Goal: Task Accomplishment & Management: Use online tool/utility

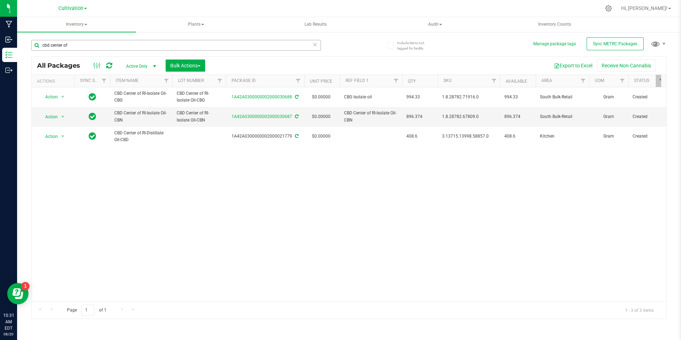
drag, startPoint x: 0, startPoint y: 0, endPoint x: 72, endPoint y: 48, distance: 86.8
click at [72, 48] on input "cbd center of" at bounding box center [176, 45] width 290 height 11
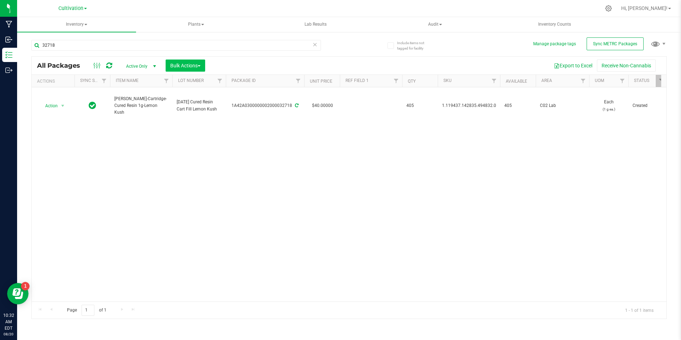
type input "32718"
click at [205, 63] on button "Bulk Actions" at bounding box center [186, 66] width 40 height 12
click at [209, 125] on div "Locate packages" at bounding box center [193, 121] width 46 height 11
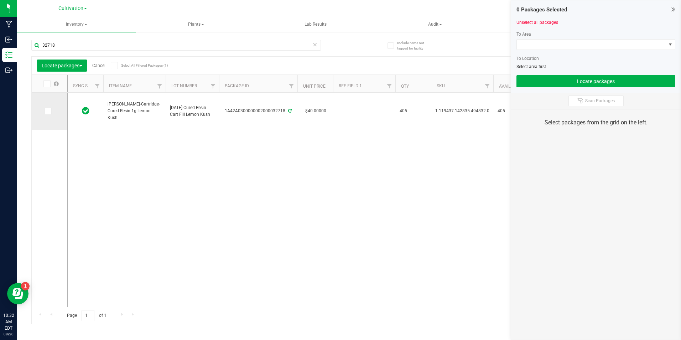
click at [48, 111] on icon at bounding box center [47, 111] width 5 height 0
click at [0, 0] on input "checkbox" at bounding box center [0, 0] width 0 height 0
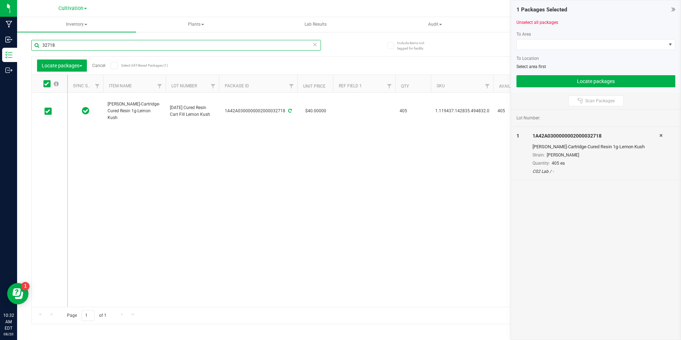
click at [65, 44] on input "32718" at bounding box center [176, 45] width 290 height 11
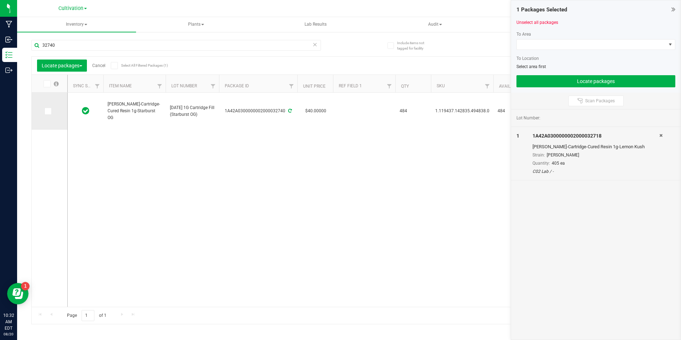
click at [51, 112] on span at bounding box center [48, 111] width 7 height 7
click at [0, 0] on input "checkbox" at bounding box center [0, 0] width 0 height 0
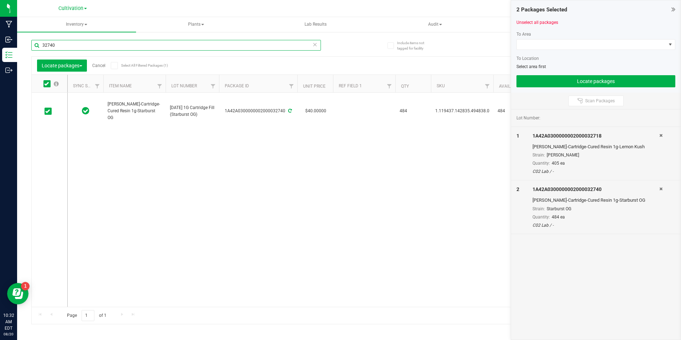
click at [89, 46] on input "32740" at bounding box center [176, 45] width 290 height 11
type input "32742"
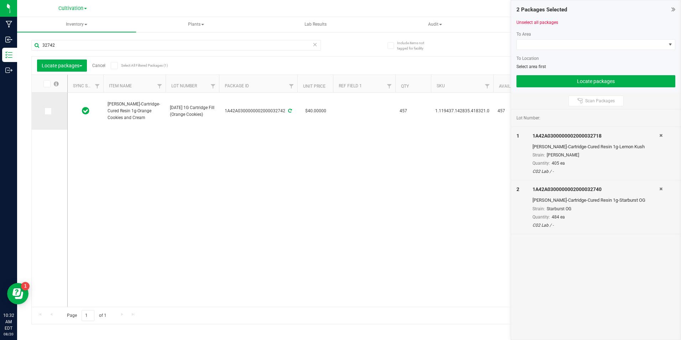
click at [50, 108] on span at bounding box center [48, 111] width 7 height 7
click at [0, 0] on input "checkbox" at bounding box center [0, 0] width 0 height 0
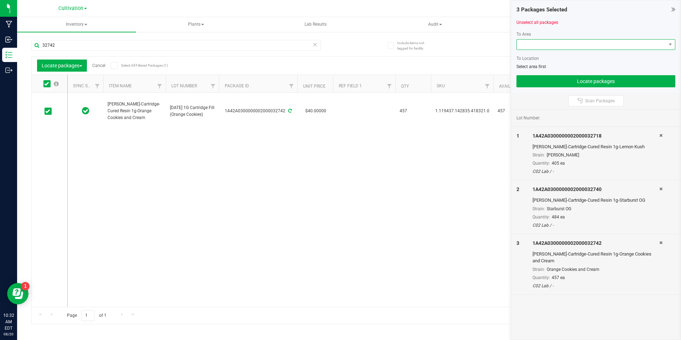
click at [526, 47] on span at bounding box center [591, 45] width 149 height 10
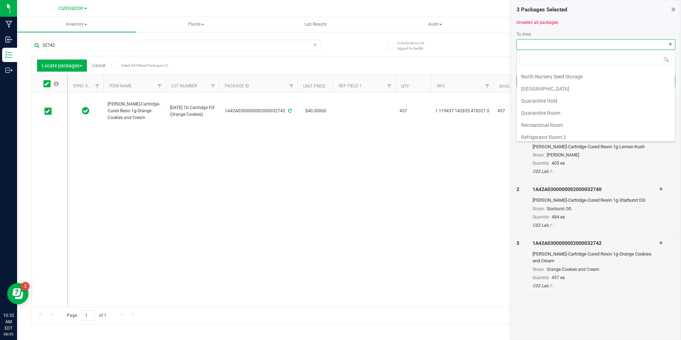
scroll to position [178, 0]
click at [562, 76] on li "Quarantine Room" at bounding box center [596, 78] width 158 height 12
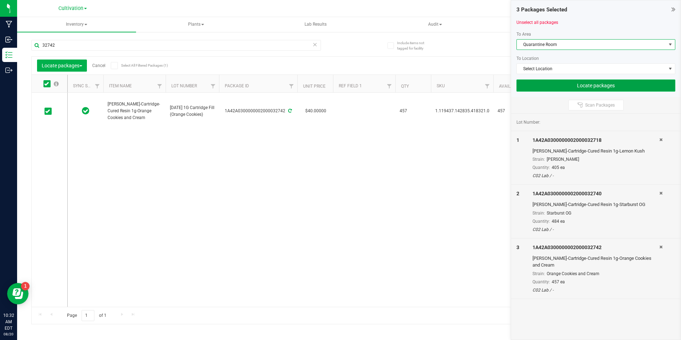
click at [567, 85] on button "Locate packages" at bounding box center [596, 85] width 159 height 12
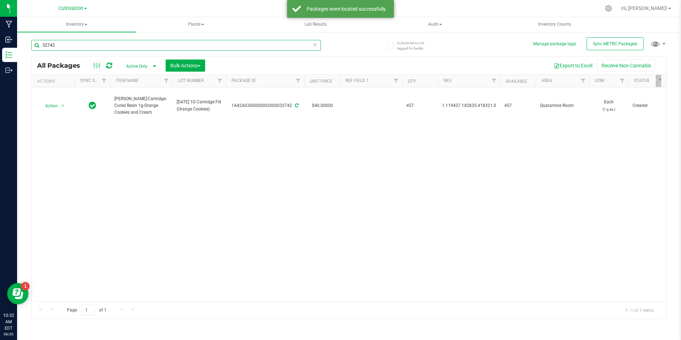
click at [94, 44] on input "32742" at bounding box center [176, 45] width 290 height 11
click at [94, 43] on input "32742" at bounding box center [176, 45] width 290 height 11
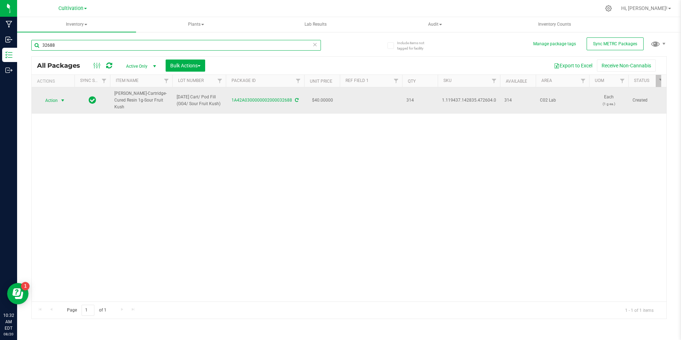
type input "32688"
click at [65, 101] on span "select" at bounding box center [62, 100] width 9 height 10
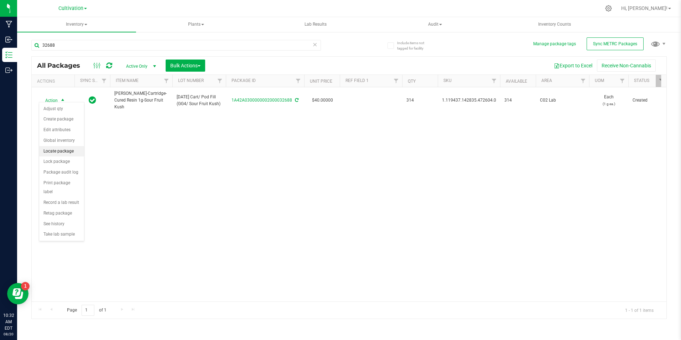
click at [74, 152] on li "Locate package" at bounding box center [61, 151] width 45 height 11
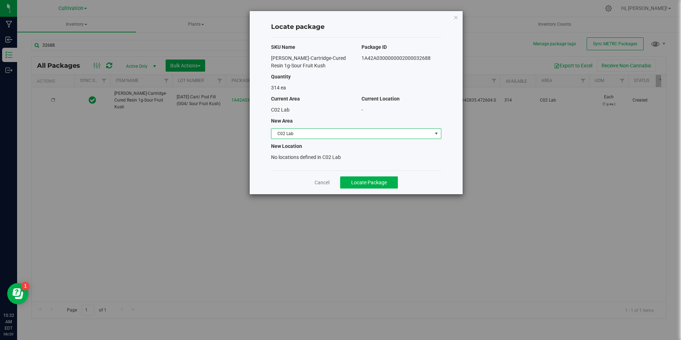
click at [314, 133] on span "C02 Lab" at bounding box center [352, 134] width 161 height 10
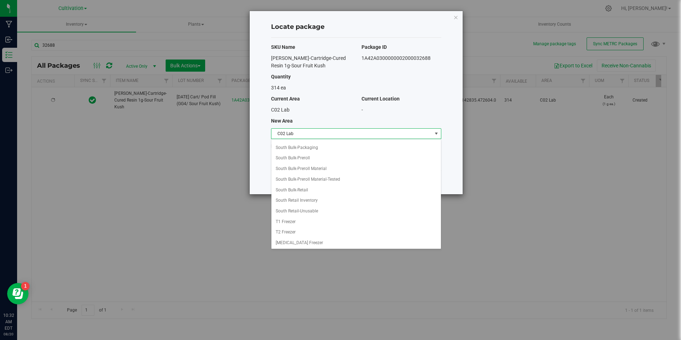
scroll to position [243, 0]
click at [325, 144] on li "South Bulk-Packaging" at bounding box center [357, 146] width 170 height 11
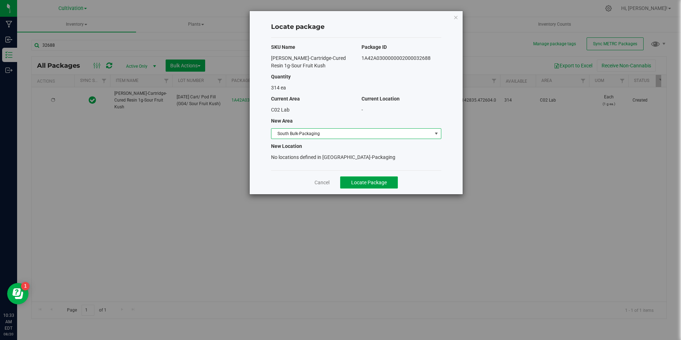
click at [366, 187] on button "Locate Package" at bounding box center [369, 182] width 58 height 12
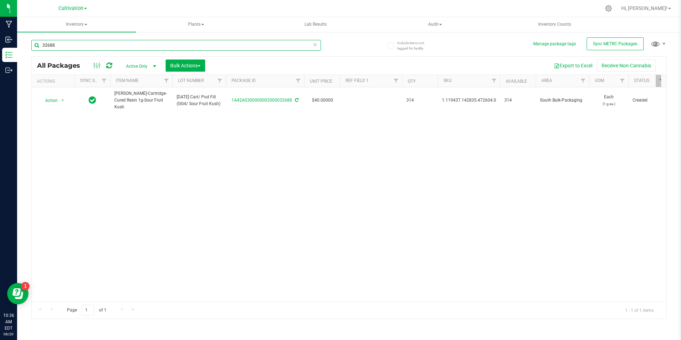
click at [77, 43] on input "32688" at bounding box center [176, 45] width 290 height 11
type input "32718"
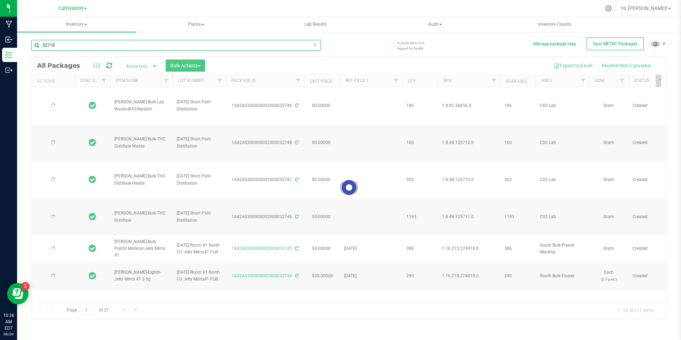
type input "[DATE]"
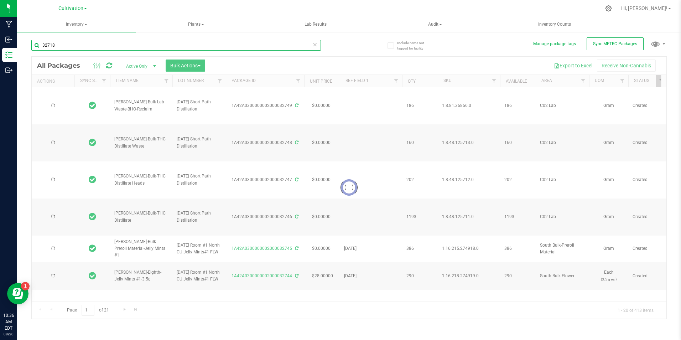
type input "[DATE]"
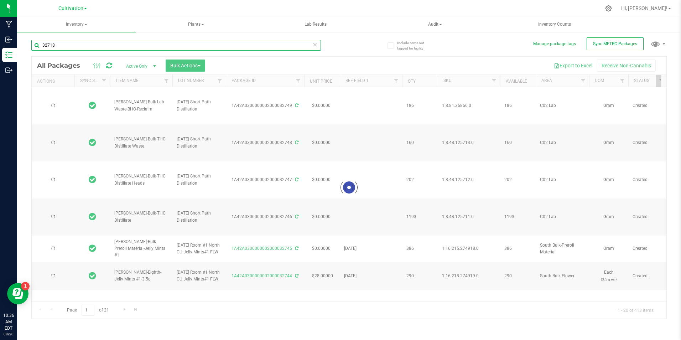
type input "[DATE]"
